Goal: Task Accomplishment & Management: Use online tool/utility

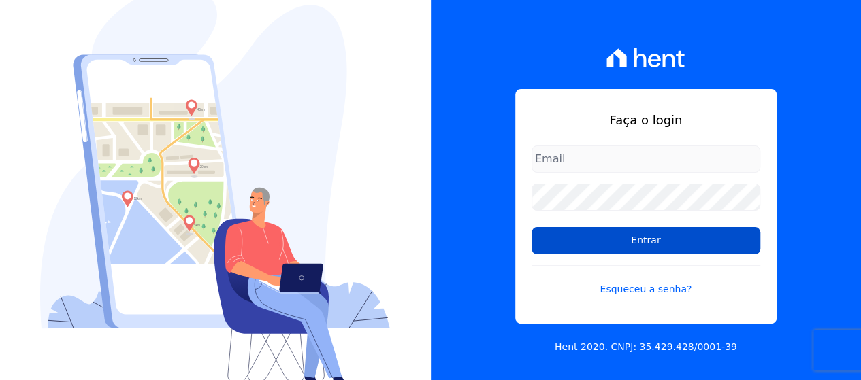
type input "[EMAIL_ADDRESS][DOMAIN_NAME]"
click at [646, 244] on input "Entrar" at bounding box center [645, 240] width 229 height 27
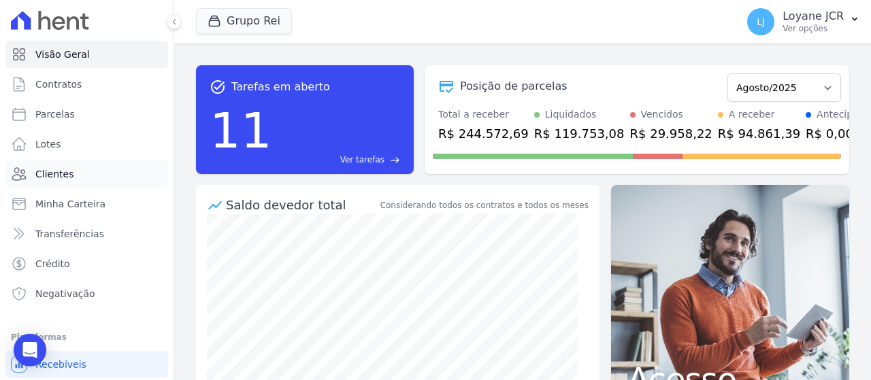
click at [69, 182] on link "Clientes" at bounding box center [86, 174] width 163 height 27
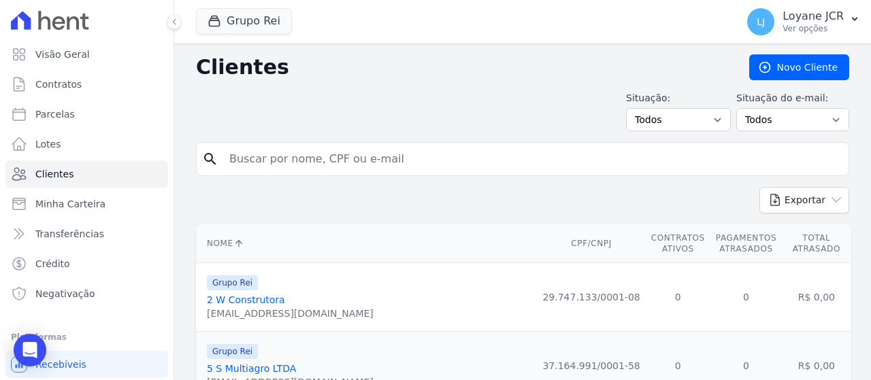
click at [400, 152] on input "search" at bounding box center [532, 159] width 622 height 27
paste input "[PERSON_NAME] [PERSON_NAME]"
type input "[PERSON_NAME] [PERSON_NAME]"
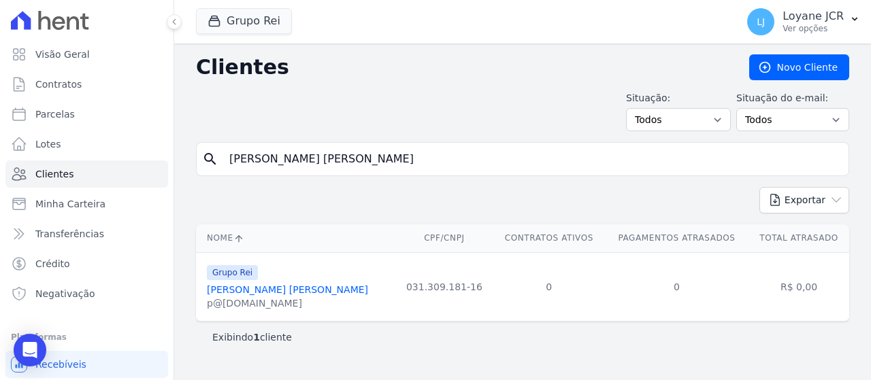
click at [258, 286] on link "[PERSON_NAME] [PERSON_NAME]" at bounding box center [287, 289] width 161 height 11
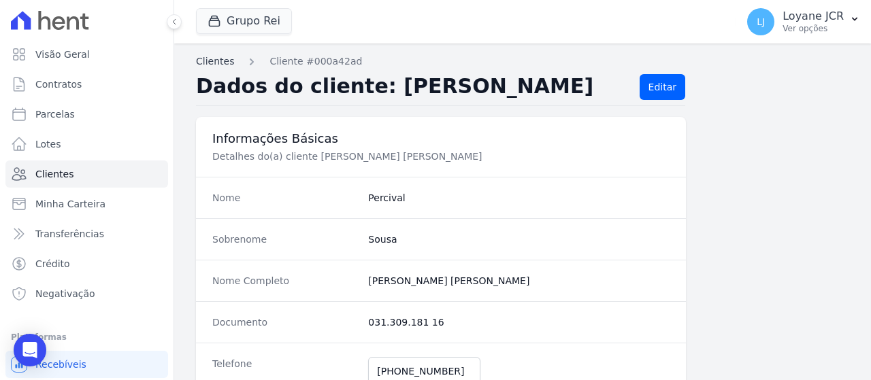
click at [223, 67] on link "Clientes" at bounding box center [215, 61] width 38 height 14
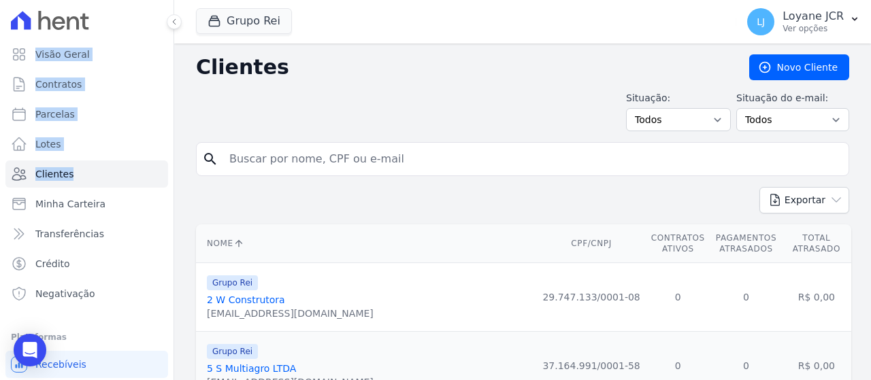
drag, startPoint x: 383, startPoint y: 167, endPoint x: 282, endPoint y: 161, distance: 101.5
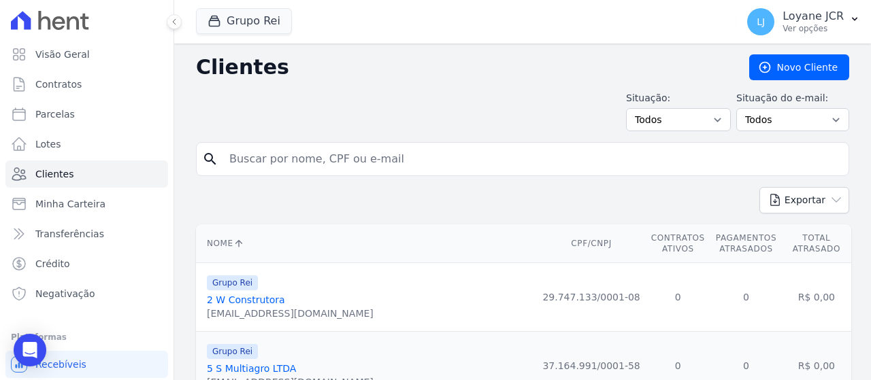
click at [306, 155] on input "search" at bounding box center [532, 159] width 622 height 27
paste input "QUITERIA [PERSON_NAME]"
type input "QUITERIA [PERSON_NAME]"
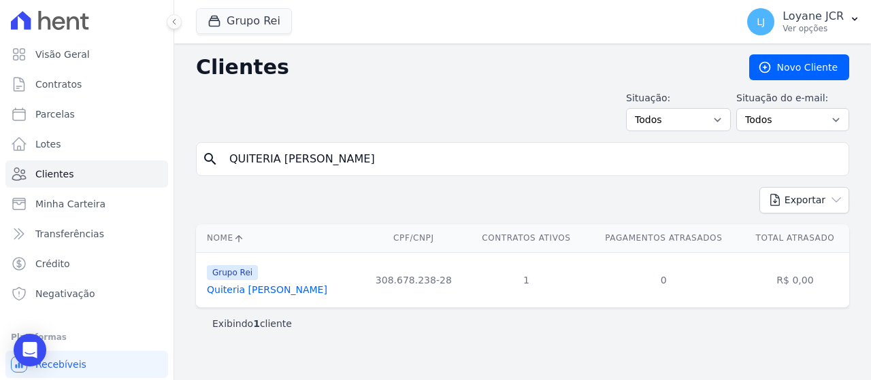
click at [278, 292] on link "Quiteria [PERSON_NAME]" at bounding box center [267, 289] width 120 height 11
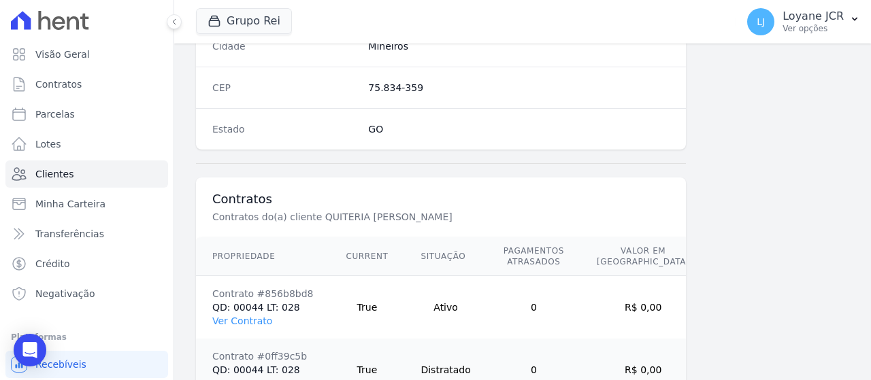
scroll to position [960, 0]
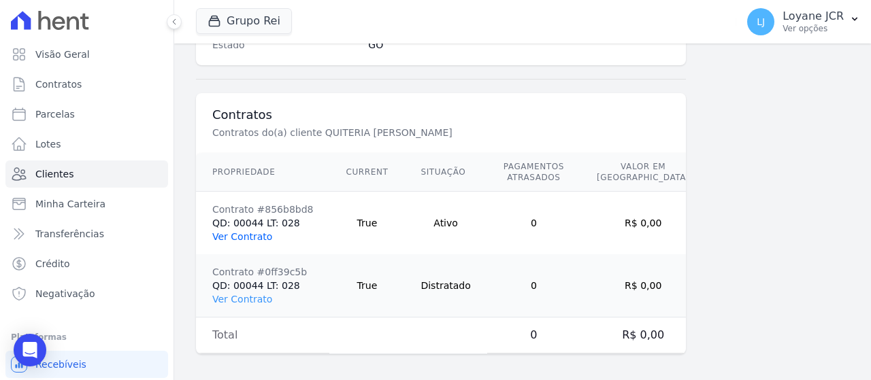
click at [259, 233] on link "Ver Contrato" at bounding box center [242, 236] width 60 height 11
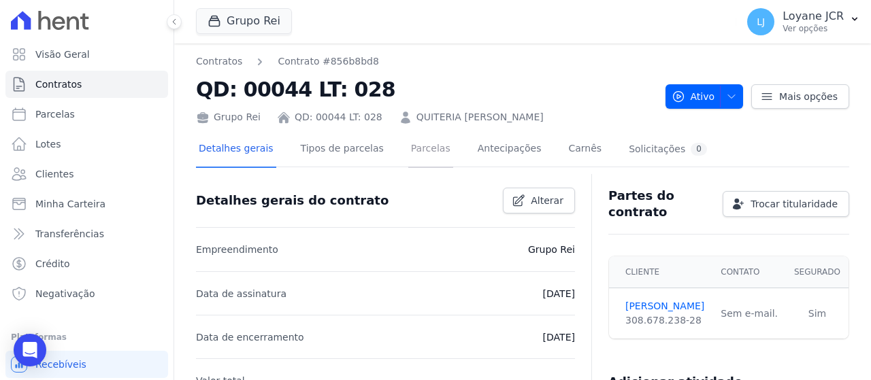
click at [412, 144] on link "Parcelas" at bounding box center [430, 150] width 45 height 36
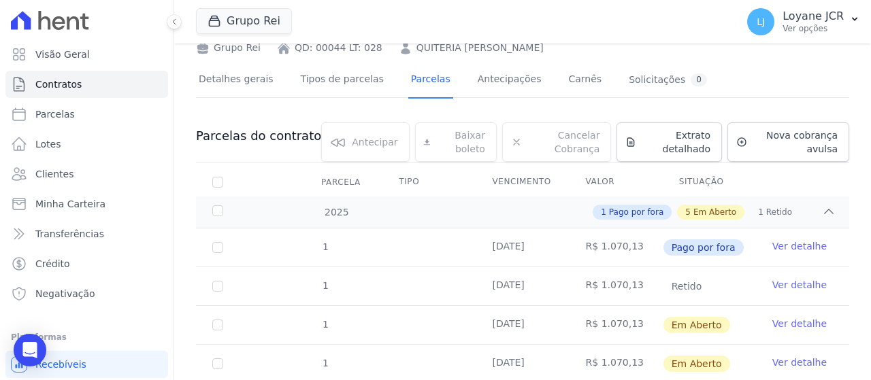
scroll to position [136, 0]
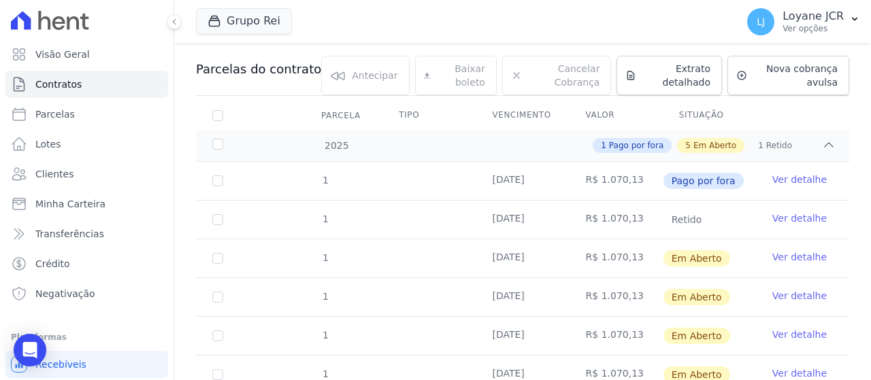
click at [215, 263] on td "1" at bounding box center [218, 259] width 44 height 38
click at [221, 260] on input "checkbox" at bounding box center [217, 258] width 11 height 11
checkbox input "true"
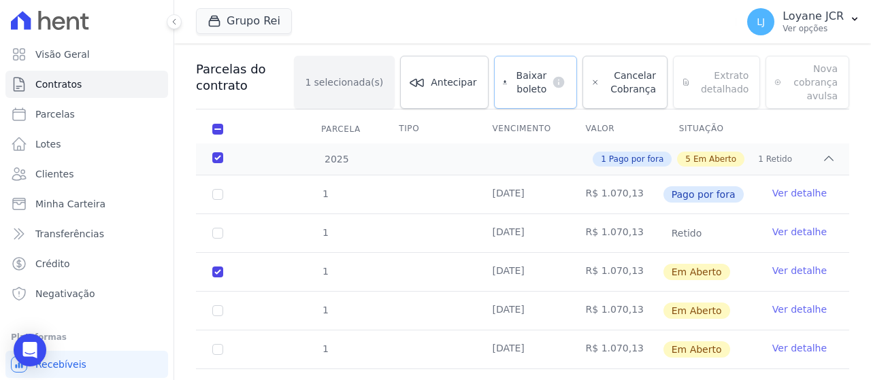
click at [535, 74] on span "Baixar boleto" at bounding box center [529, 82] width 34 height 27
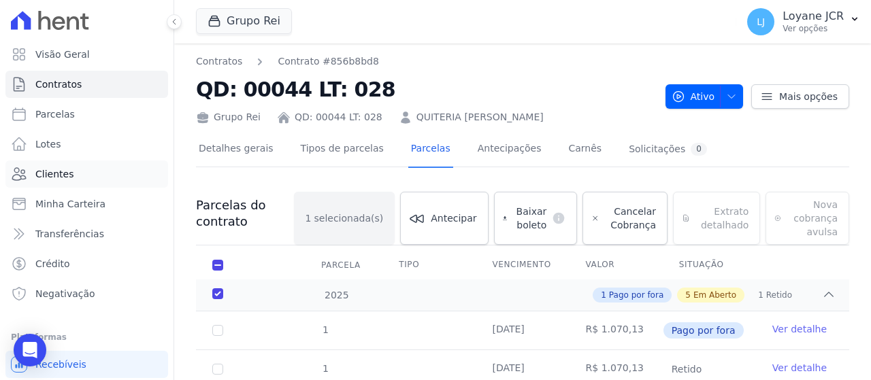
click at [80, 173] on link "Clientes" at bounding box center [86, 174] width 163 height 27
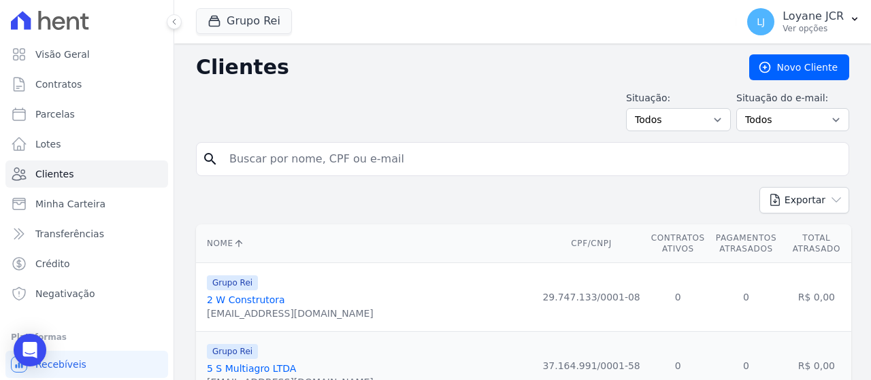
click at [377, 153] on input "search" at bounding box center [532, 159] width 622 height 27
paste input "[PERSON_NAME] [PERSON_NAME] CARRIJO"
type input "[PERSON_NAME] [PERSON_NAME] CARRIJO"
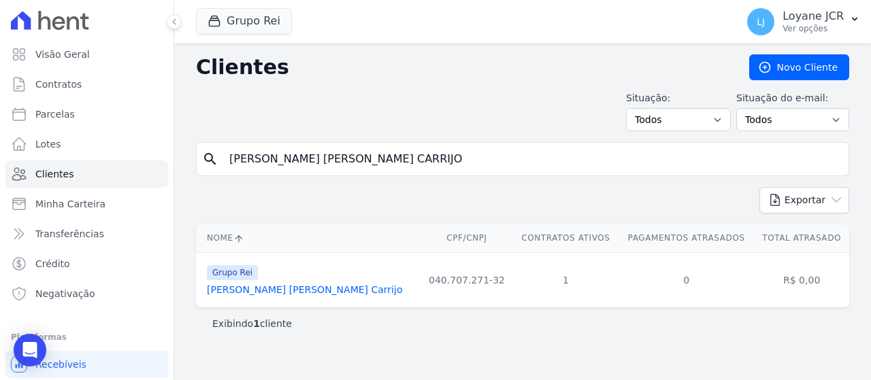
click at [269, 294] on link "[PERSON_NAME] [PERSON_NAME] Carrijo" at bounding box center [304, 289] width 195 height 11
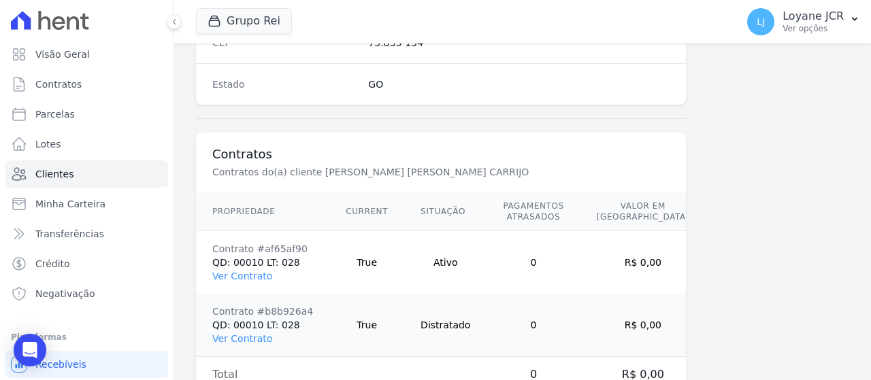
scroll to position [960, 0]
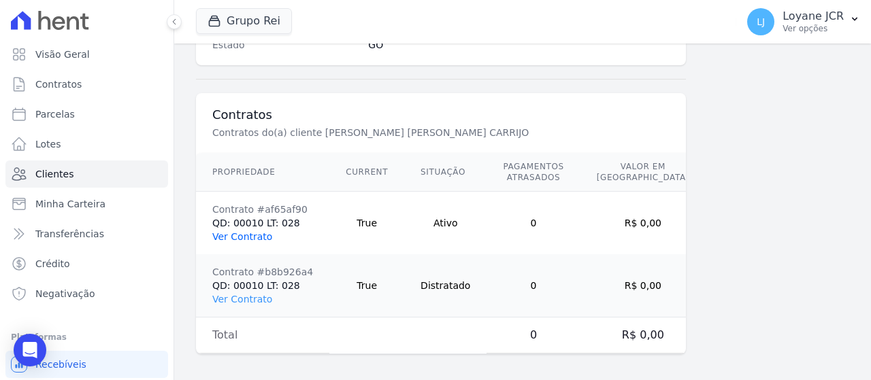
click at [253, 231] on link "Ver Contrato" at bounding box center [242, 236] width 60 height 11
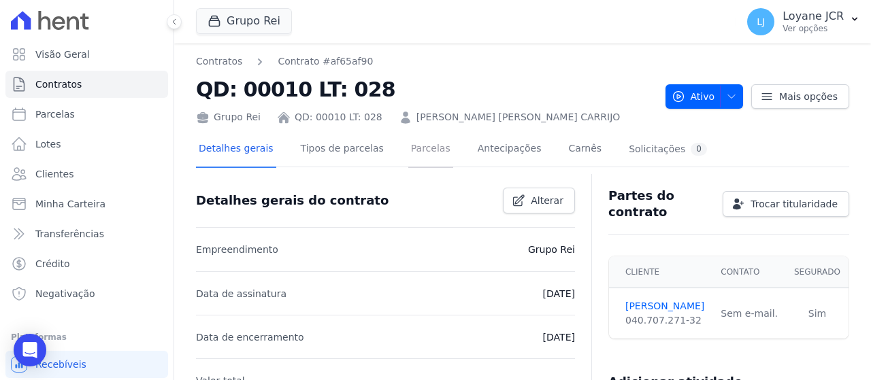
click at [415, 155] on link "Parcelas" at bounding box center [430, 150] width 45 height 36
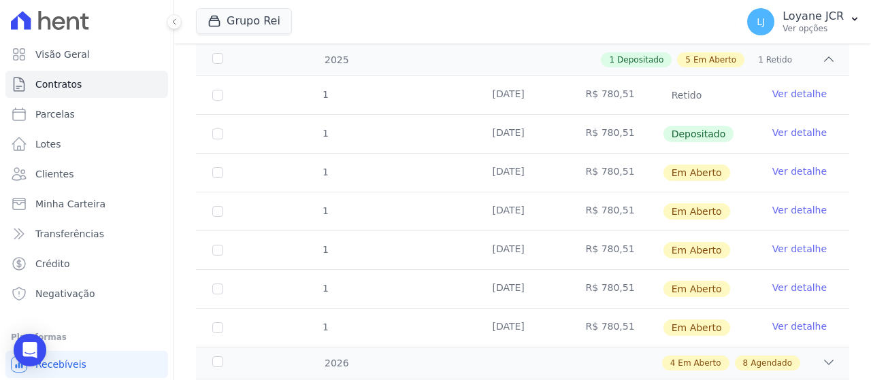
scroll to position [272, 0]
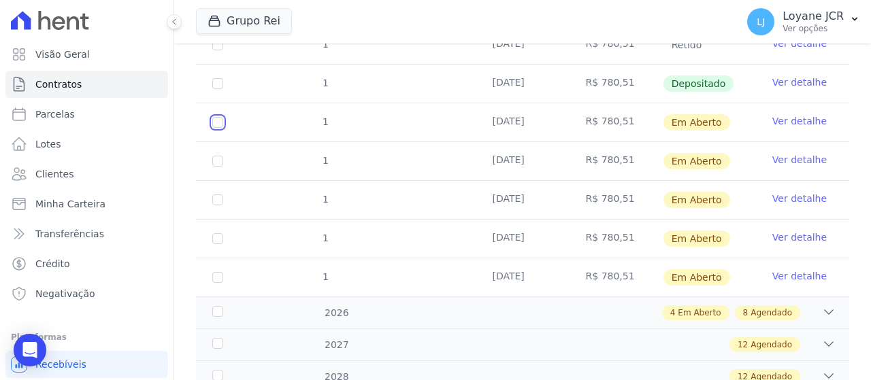
click at [218, 125] on input "checkbox" at bounding box center [217, 122] width 11 height 11
checkbox input "true"
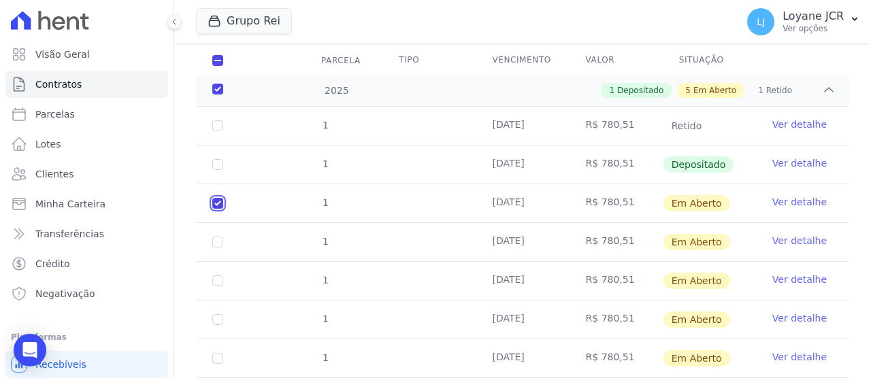
scroll to position [150, 0]
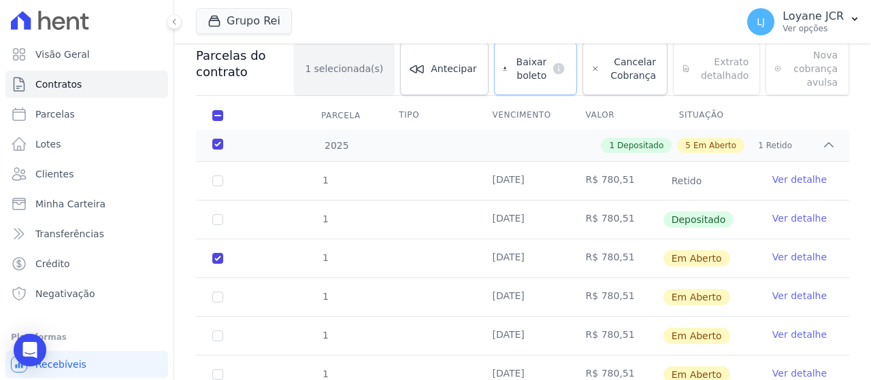
click at [542, 59] on span "Baixar boleto" at bounding box center [529, 68] width 34 height 27
